Goal: Information Seeking & Learning: Find specific fact

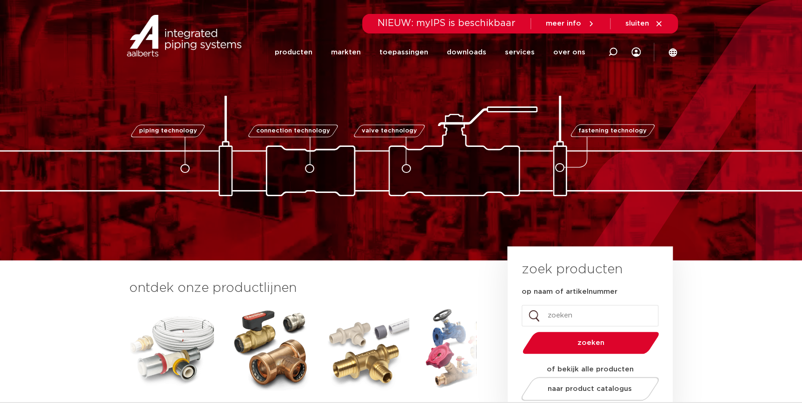
click at [568, 322] on input "op naam of artikelnummer" at bounding box center [590, 315] width 137 height 21
paste input "0500676"
type input "0500676"
click at [518, 331] on button "zoeken" at bounding box center [590, 343] width 144 height 24
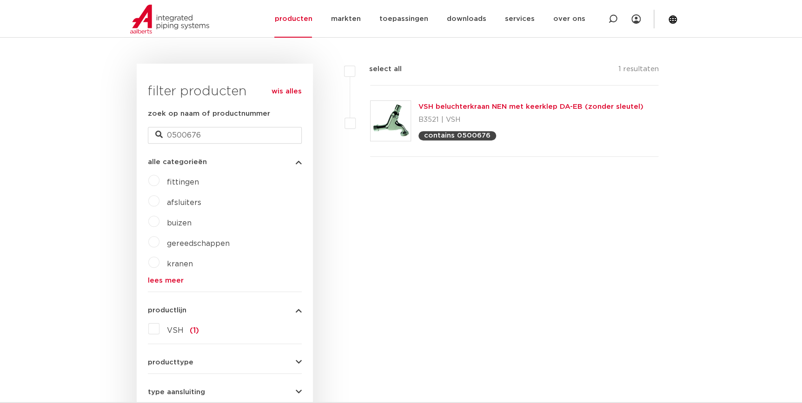
scroll to position [126, 0]
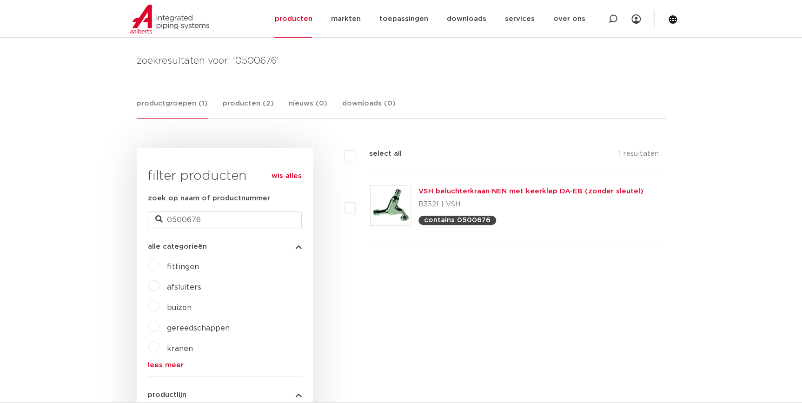
click at [531, 188] on link "VSH beluchterkraan NEN met keerklep DA-EB (zonder sleutel)" at bounding box center [530, 191] width 225 height 7
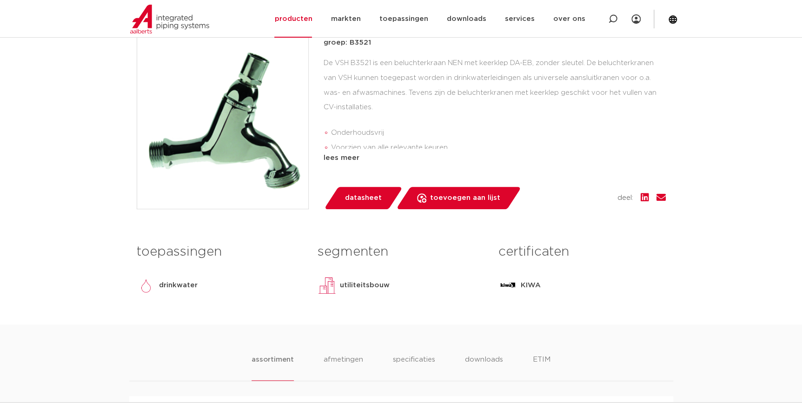
scroll to position [253, 0]
click at [347, 155] on div "lees meer" at bounding box center [495, 157] width 342 height 11
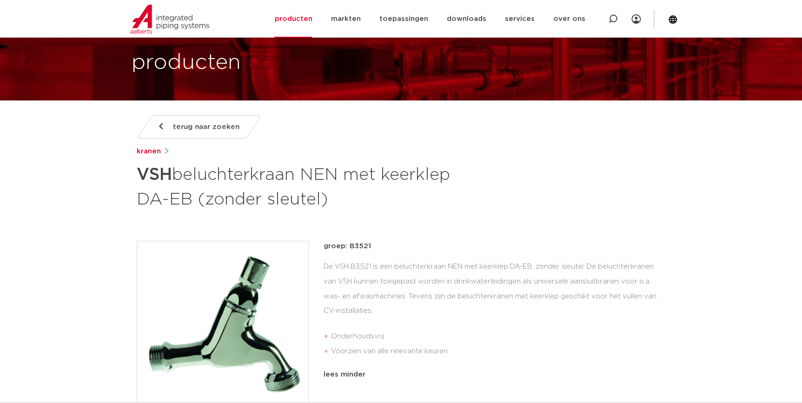
scroll to position [84, 0]
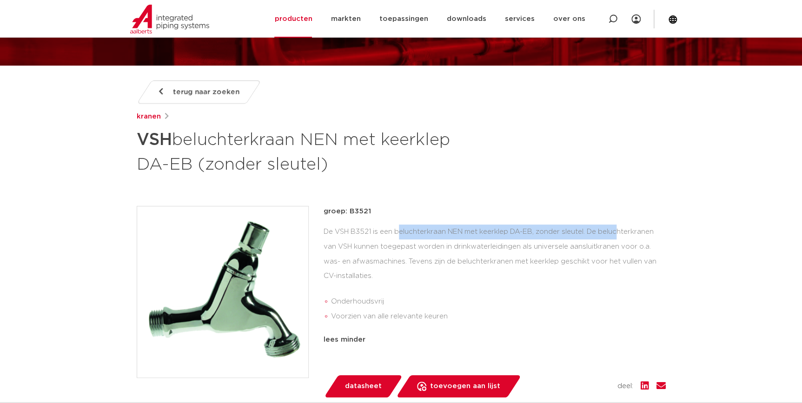
drag, startPoint x: 321, startPoint y: 228, endPoint x: 552, endPoint y: 237, distance: 230.7
click at [552, 237] on div "groep: B3521 De VSH B3521 is een beluchterkraan NEN met keerklep DA-EB, zonder …" at bounding box center [401, 302] width 529 height 192
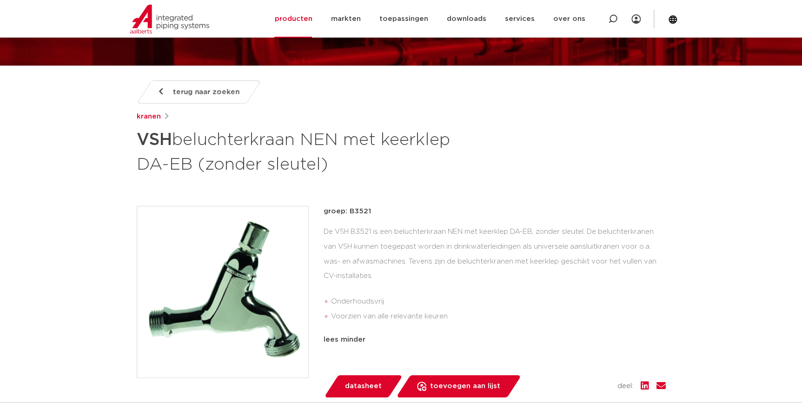
drag, startPoint x: 552, startPoint y: 237, endPoint x: 556, endPoint y: 243, distance: 7.3
click at [556, 243] on div "De VSH B3521 is een beluchterkraan NEN met keerklep DA-EB, zonder sleutel. De b…" at bounding box center [495, 276] width 342 height 103
